Goal: Book appointment/travel/reservation

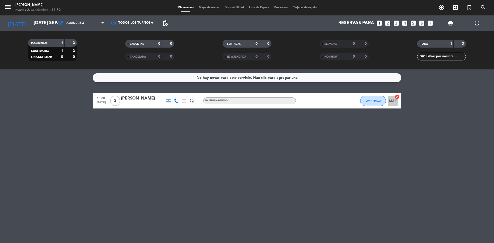
click at [397, 23] on icon "looks_3" at bounding box center [396, 23] width 7 height 7
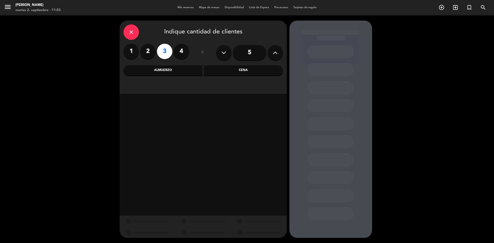
click at [254, 74] on div "Cena" at bounding box center [243, 70] width 79 height 10
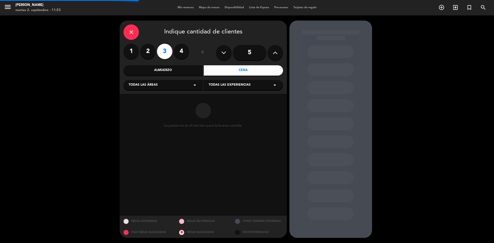
click at [163, 72] on div "Almuerzo" at bounding box center [163, 70] width 79 height 10
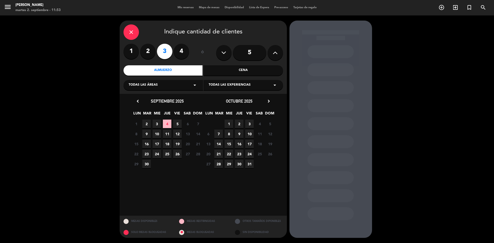
click at [147, 124] on span "2" at bounding box center [146, 124] width 8 height 8
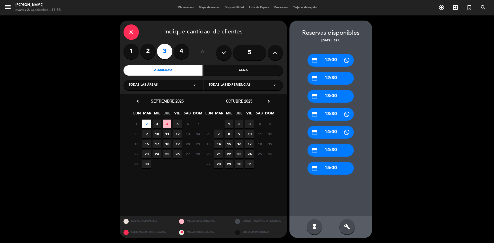
click at [332, 94] on div "credit_card 13:00" at bounding box center [331, 96] width 46 height 13
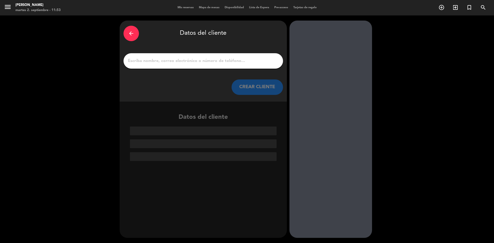
click at [177, 64] on input "1" at bounding box center [203, 60] width 152 height 7
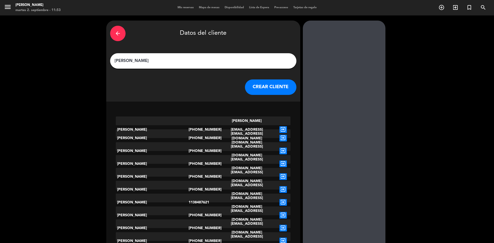
type input "[PERSON_NAME]"
click at [260, 89] on button "CREAR CLIENTE" at bounding box center [270, 87] width 51 height 15
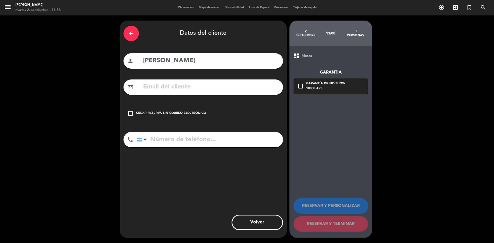
click at [185, 112] on div "Crear reserva sin correo electrónico" at bounding box center [171, 113] width 70 height 5
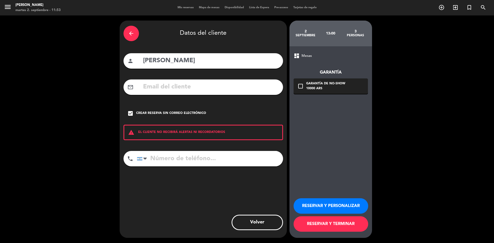
click at [194, 158] on input "tel" at bounding box center [210, 158] width 146 height 15
paste input "[PHONE_NUMBER]"
type input "[PHONE_NUMBER]"
click at [330, 224] on button "RESERVAR Y TERMINAR" at bounding box center [331, 223] width 75 height 15
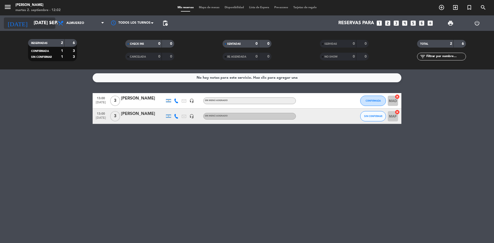
click at [39, 22] on input "[DATE] sep." at bounding box center [61, 23] width 60 height 10
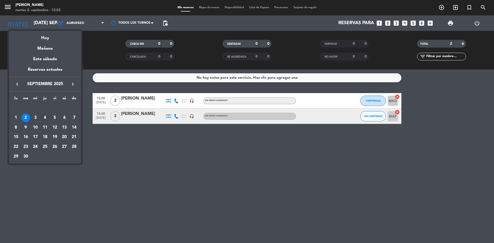
click at [43, 116] on div "4" at bounding box center [45, 117] width 9 height 9
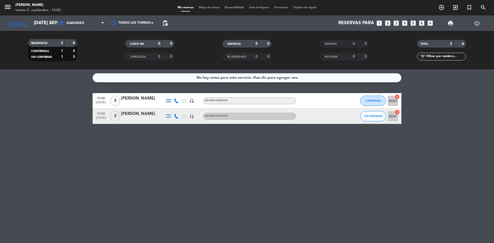
type input "[DEMOGRAPHIC_DATA] [DATE]"
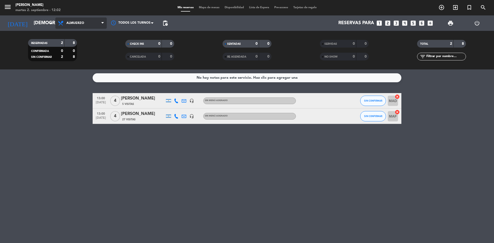
click at [92, 25] on span "Almuerzo" at bounding box center [80, 23] width 51 height 11
click at [80, 58] on div "menu Chocho Sushi martes 2. septiembre - 12:02 Mis reservas Mapa de mesas Dispo…" at bounding box center [247, 34] width 494 height 69
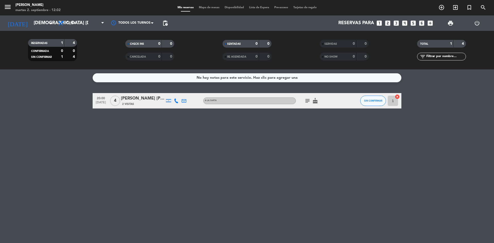
click at [404, 24] on icon "looks_4" at bounding box center [404, 23] width 7 height 7
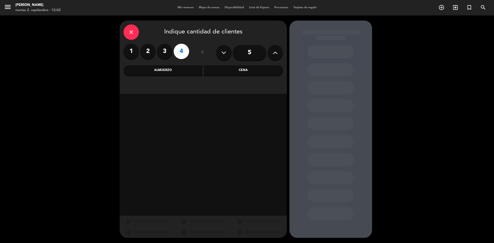
click at [242, 74] on div "Cena" at bounding box center [243, 70] width 79 height 10
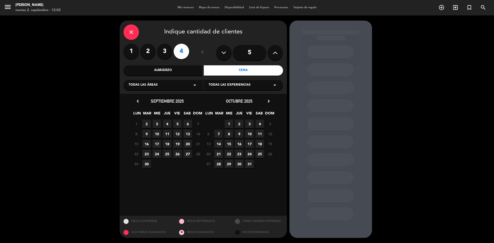
click at [169, 122] on span "4" at bounding box center [167, 124] width 8 height 8
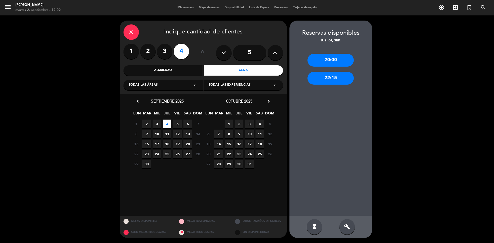
click at [345, 79] on div "22:15" at bounding box center [331, 78] width 46 height 13
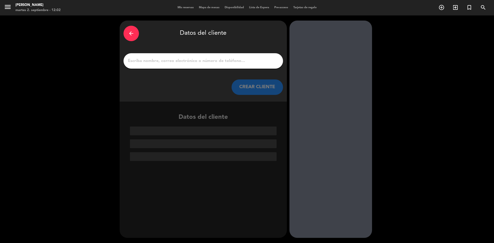
click at [189, 61] on input "1" at bounding box center [203, 60] width 152 height 7
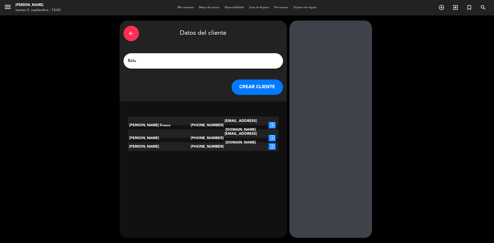
type input "Belu"
click at [272, 122] on icon "exit_to_app" at bounding box center [271, 125] width 7 height 7
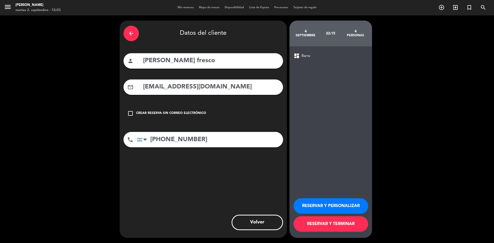
click at [179, 116] on div "Crear reserva sin correo electrónico" at bounding box center [171, 113] width 70 height 5
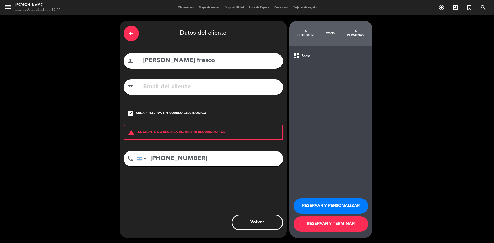
click at [341, 224] on button "RESERVAR Y TERMINAR" at bounding box center [331, 223] width 75 height 15
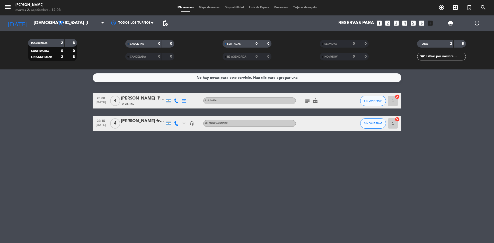
click at [403, 23] on icon "looks_4" at bounding box center [404, 23] width 7 height 7
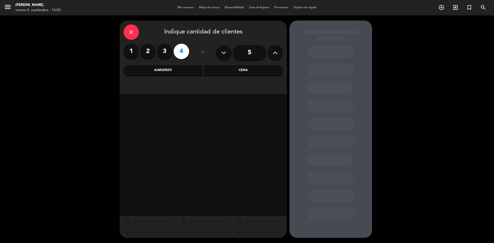
click at [248, 74] on div "Cena" at bounding box center [243, 70] width 79 height 10
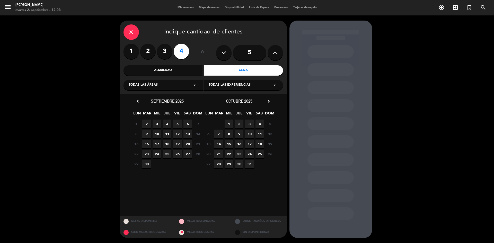
click at [165, 123] on span "4" at bounding box center [167, 124] width 8 height 8
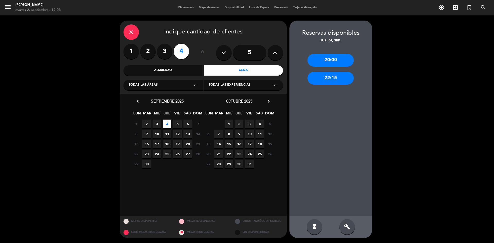
click at [328, 78] on div "22:15" at bounding box center [331, 78] width 46 height 13
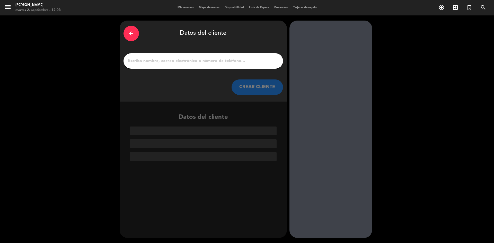
click at [195, 60] on input "1" at bounding box center [203, 60] width 152 height 7
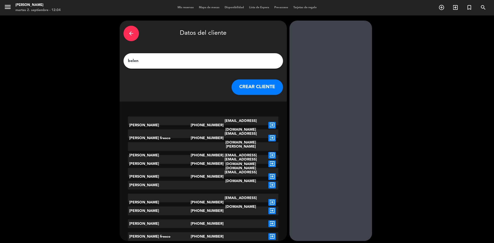
type input "belen"
click at [273, 135] on icon "exit_to_app" at bounding box center [271, 138] width 7 height 7
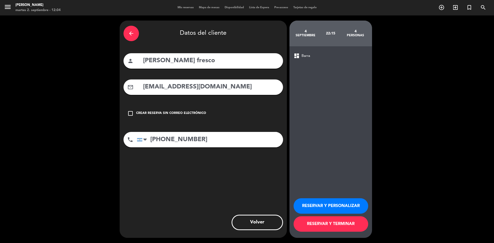
click at [153, 111] on div "check_box_outline_blank Crear reserva sin correo electrónico" at bounding box center [204, 113] width 160 height 15
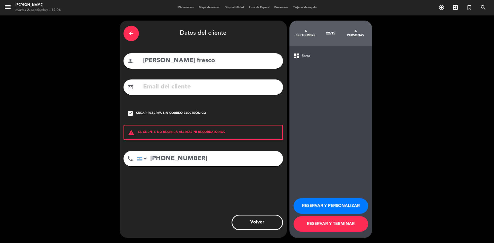
click at [328, 225] on button "RESERVAR Y TERMINAR" at bounding box center [331, 223] width 75 height 15
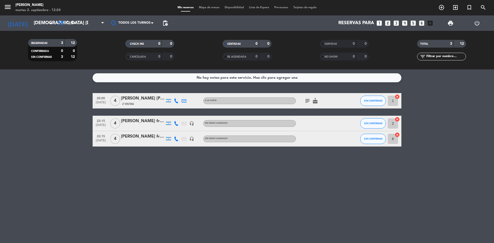
click at [116, 141] on span "4" at bounding box center [115, 139] width 10 height 10
click at [130, 138] on div "[PERSON_NAME] fresco" at bounding box center [143, 136] width 44 height 7
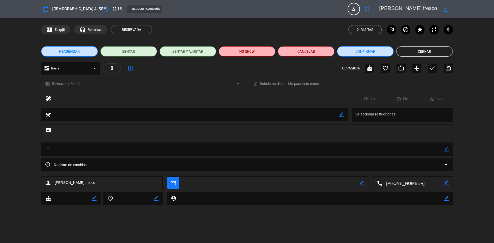
click at [321, 52] on button "Cancelar" at bounding box center [306, 51] width 57 height 10
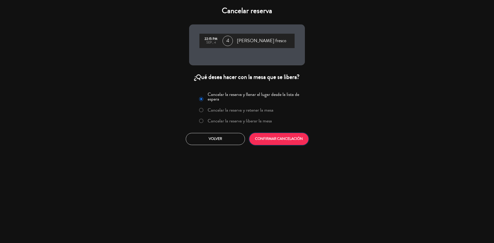
click at [285, 138] on button "CONFIRMAR CANCELACIÓN" at bounding box center [278, 139] width 59 height 12
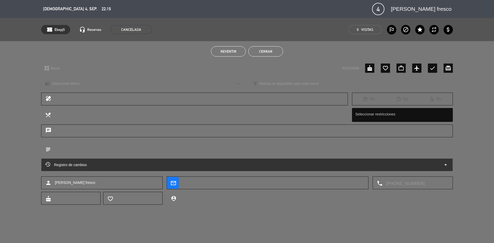
click at [265, 49] on button "Cerrar" at bounding box center [265, 51] width 35 height 10
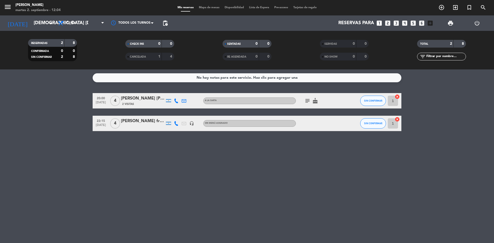
click at [130, 122] on div "[PERSON_NAME] fresco" at bounding box center [143, 121] width 44 height 7
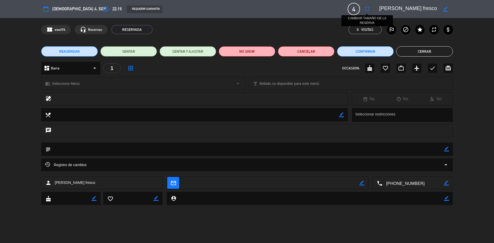
click at [368, 9] on icon "fullscreen" at bounding box center [367, 9] width 6 height 6
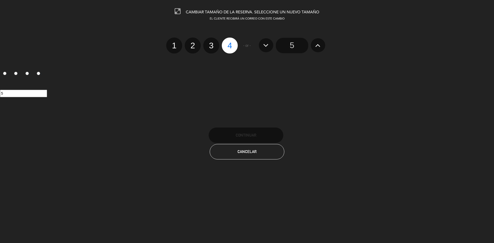
click at [263, 46] on button at bounding box center [266, 45] width 14 height 14
click at [227, 48] on label "4" at bounding box center [230, 46] width 16 height 16
click at [228, 43] on input "4" at bounding box center [229, 40] width 3 height 3
radio input "true"
radio input "false"
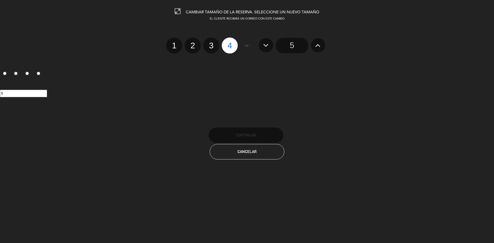
radio input "false"
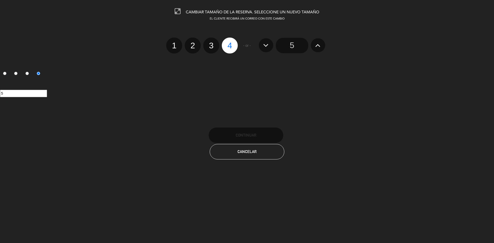
click at [318, 46] on icon at bounding box center [317, 45] width 5 height 8
radio input "false"
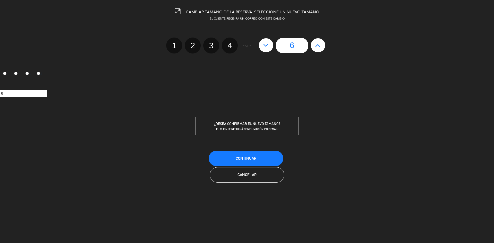
click at [318, 46] on icon at bounding box center [317, 45] width 5 height 8
type input "7"
click at [245, 159] on span "Continuar" at bounding box center [246, 158] width 21 height 4
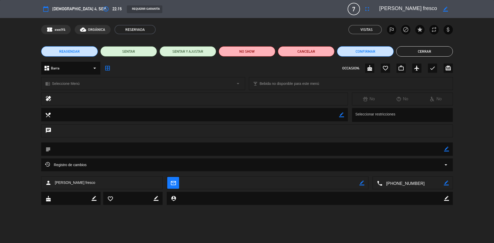
click at [424, 53] on button "Cerrar" at bounding box center [424, 51] width 57 height 10
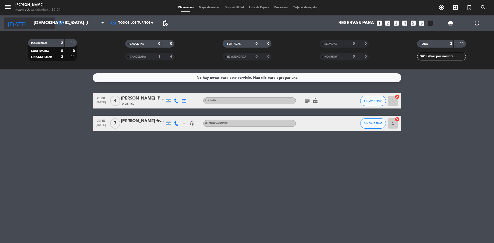
click at [45, 21] on input "[DEMOGRAPHIC_DATA] [DATE]" at bounding box center [61, 23] width 60 height 10
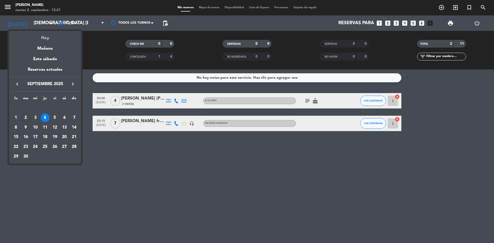
click at [45, 36] on div "Hoy" at bounding box center [45, 36] width 72 height 11
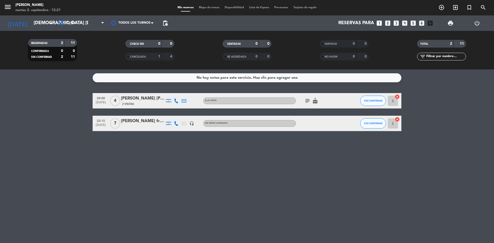
type input "[DATE] sep."
click at [78, 23] on span "Cena" at bounding box center [80, 23] width 51 height 11
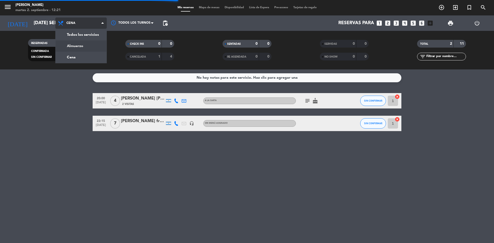
click at [81, 45] on filter-checkbox "RESERVADAS 2 11 CONFIRMADA 0 0 SIN CONFIRMAR 2 11" at bounding box center [52, 50] width 97 height 22
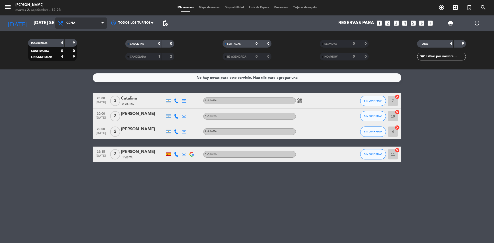
click at [97, 23] on span "Cena" at bounding box center [80, 23] width 51 height 11
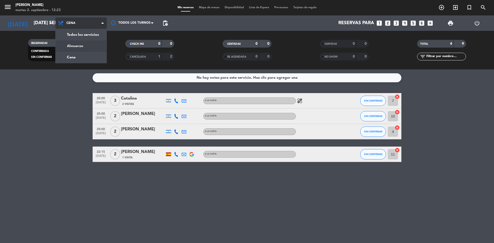
click at [85, 47] on div "menu Chocho Sushi martes 2. septiembre - 12:23 Mis reservas Mapa de mesas Dispo…" at bounding box center [247, 34] width 494 height 69
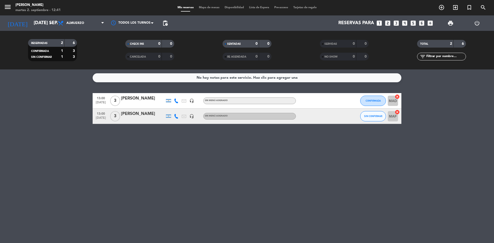
click at [418, 112] on bookings-row "13:00 [DATE] 3 [PERSON_NAME] headset_mic Sin menú asignado CONFIRMADA MAD cance…" at bounding box center [247, 108] width 494 height 31
